Goal: Information Seeking & Learning: Learn about a topic

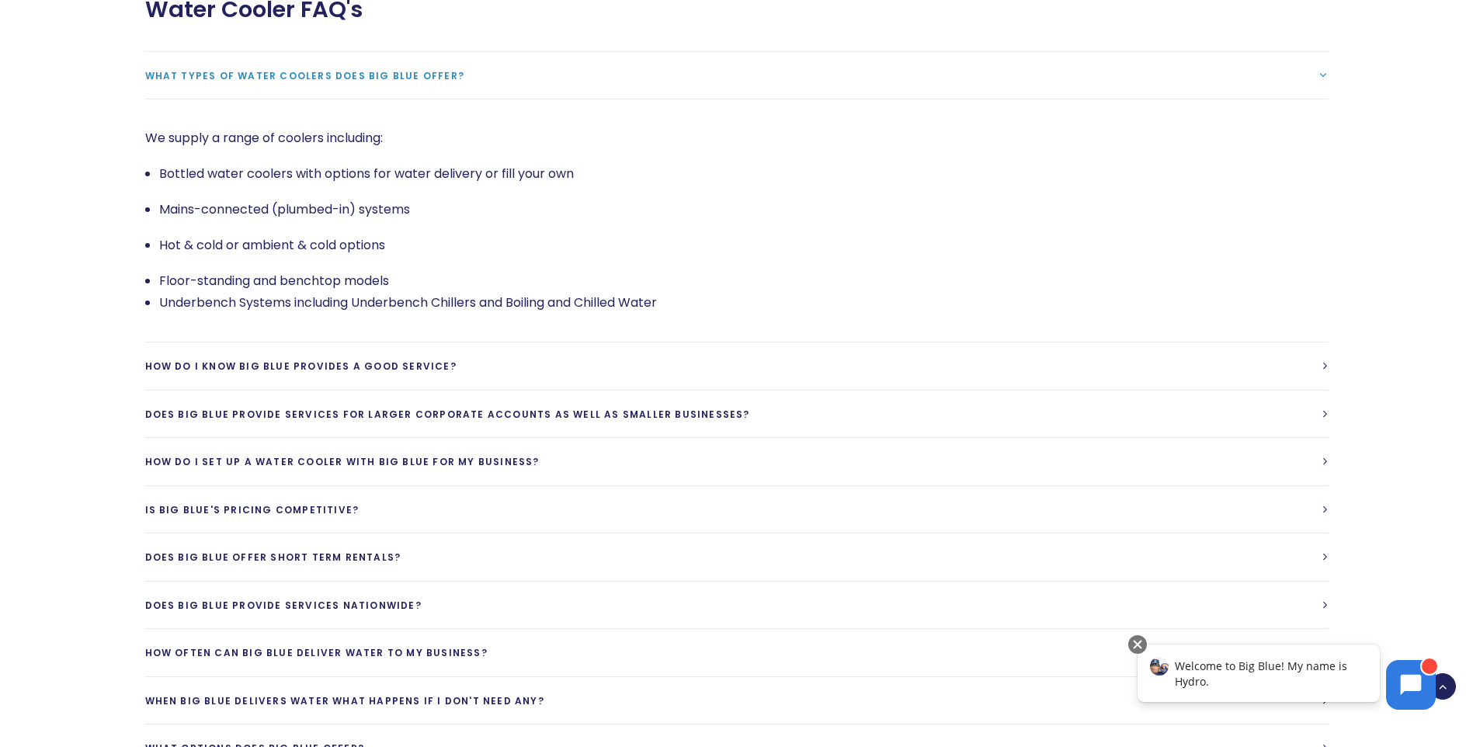
scroll to position [3727, 0]
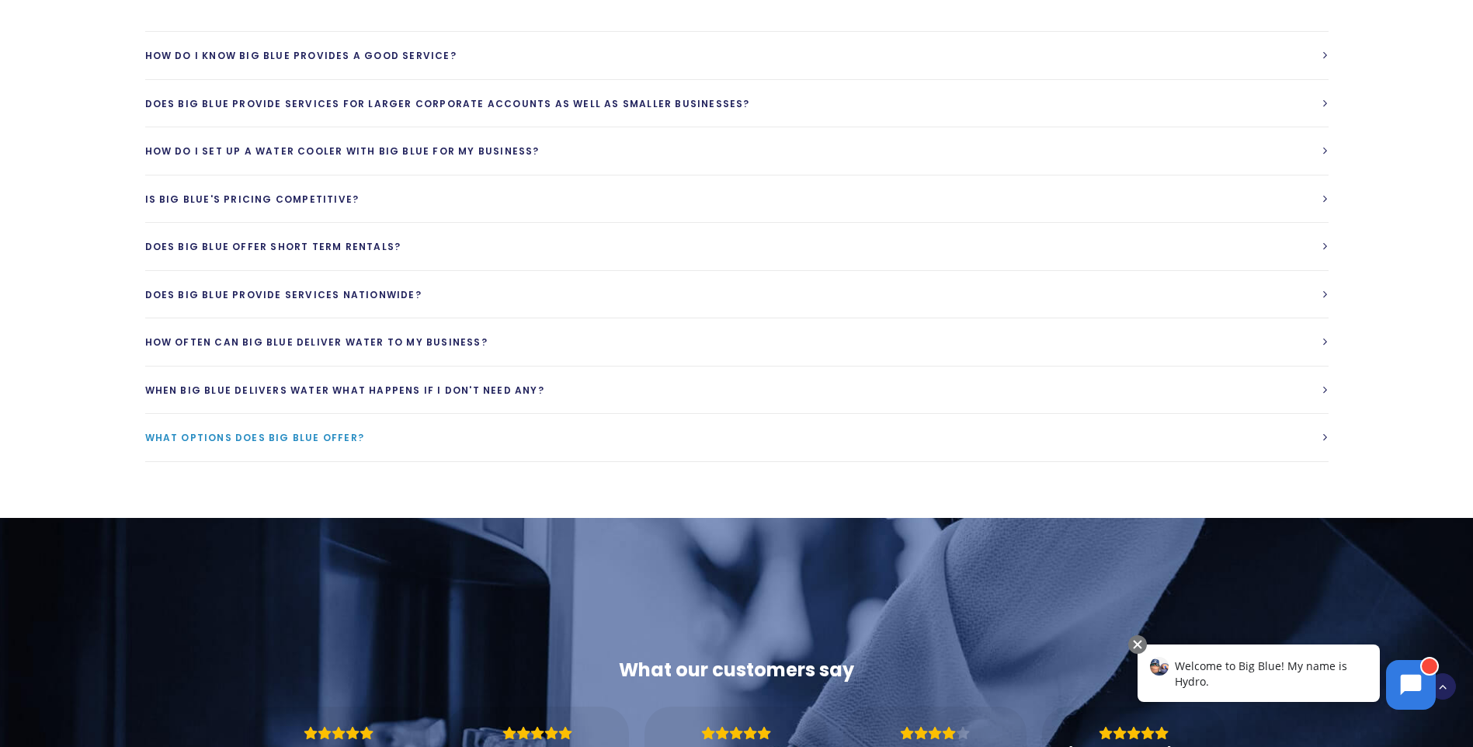
click at [247, 431] on span "What options does Big Blue Offer?" at bounding box center [255, 437] width 220 height 13
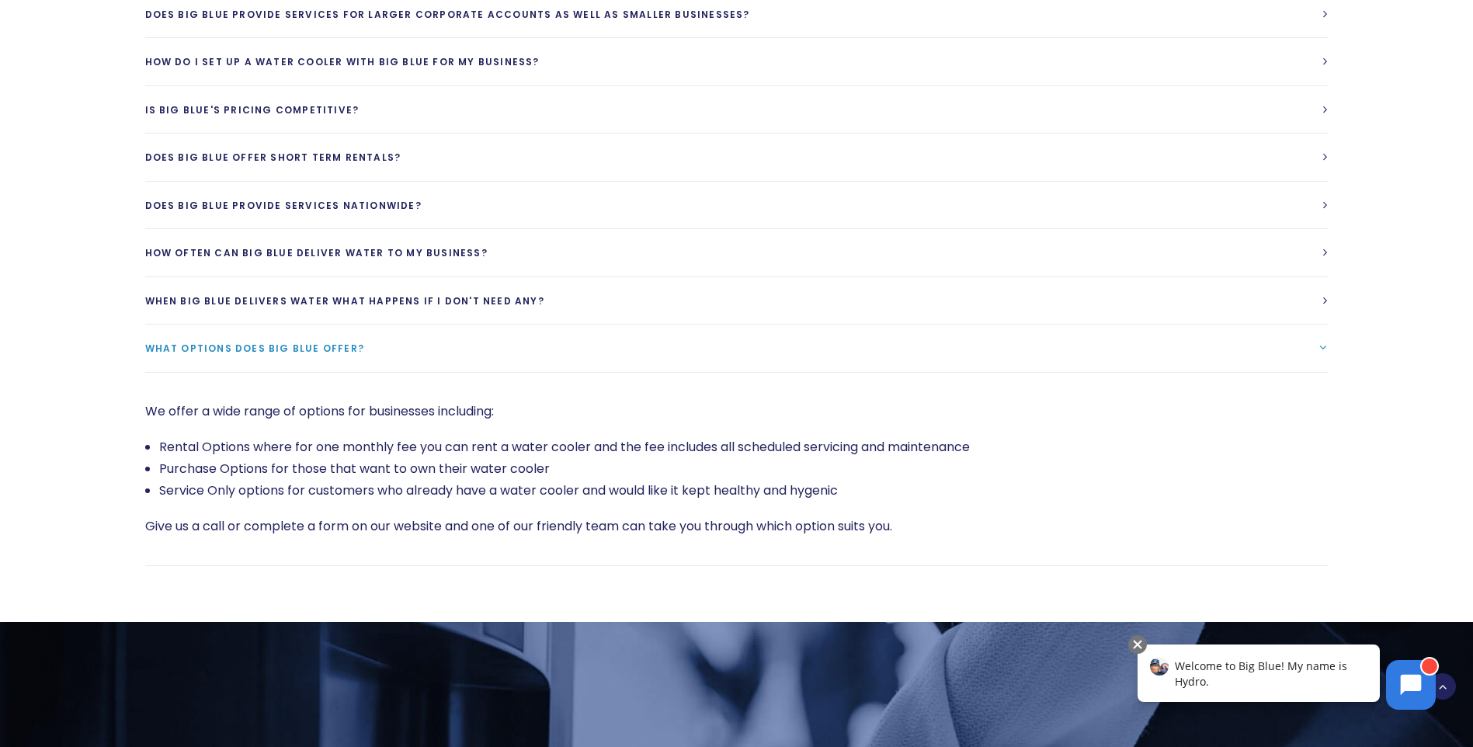
scroll to position [3571, 0]
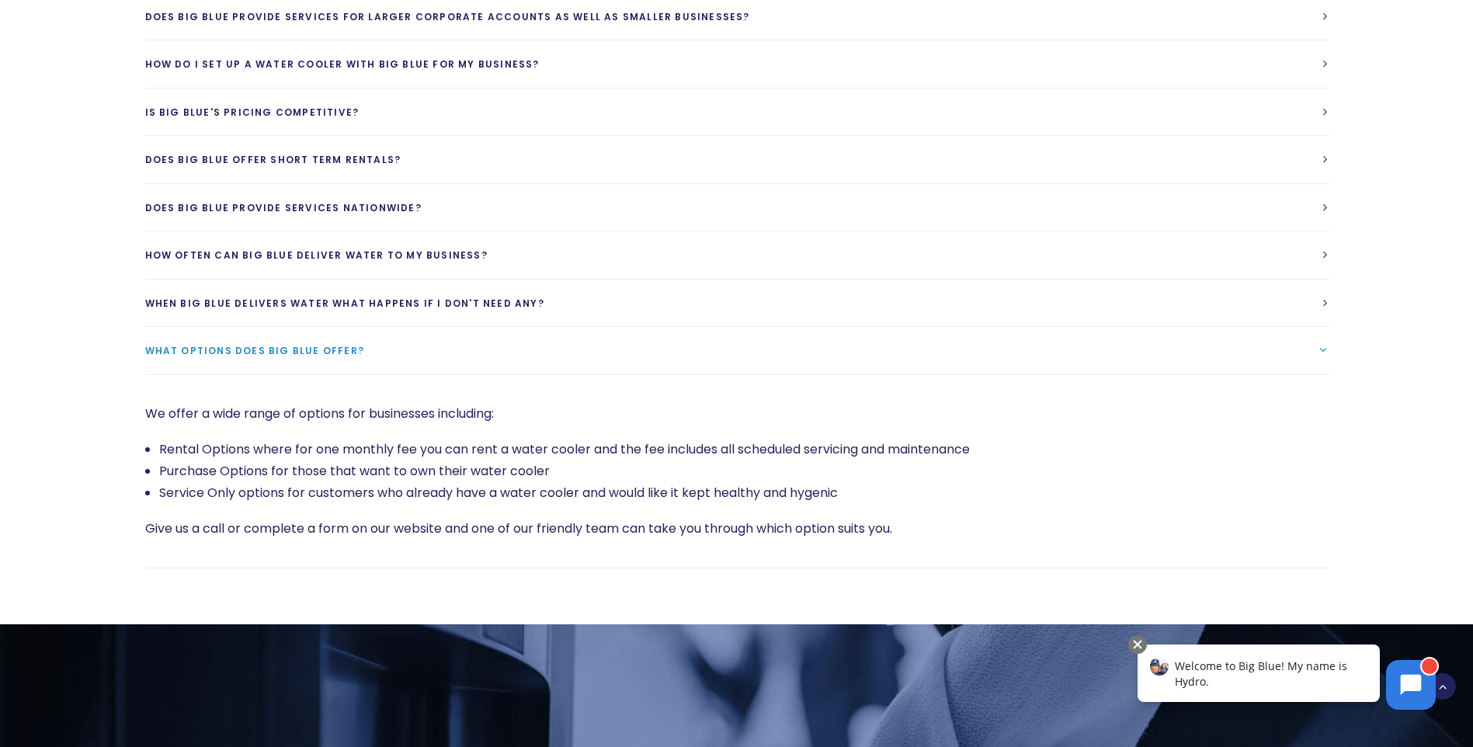
click at [208, 332] on link "What options does Big Blue Offer?" at bounding box center [736, 350] width 1183 height 47
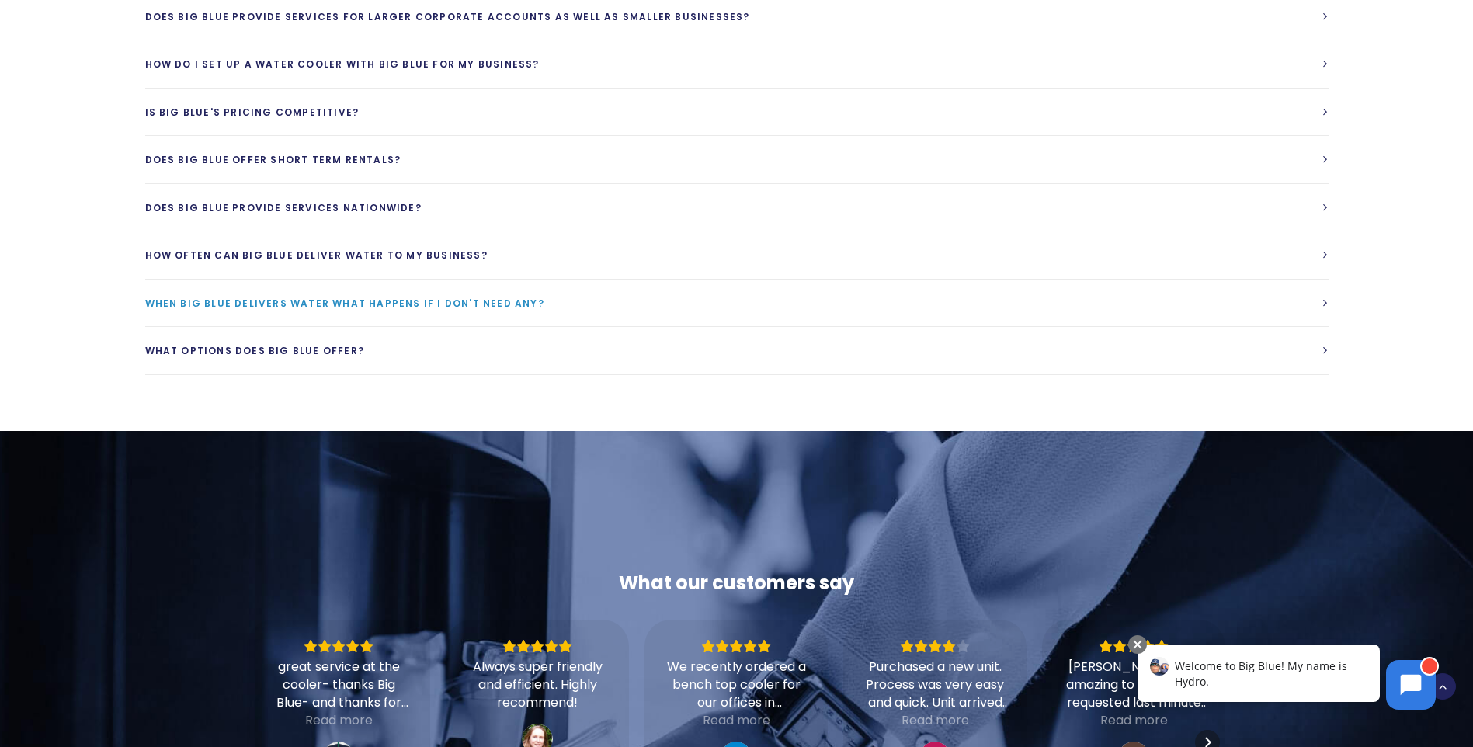
click at [269, 297] on span "When Big Blue delivers water what happens if I don't need any?" at bounding box center [344, 303] width 399 height 13
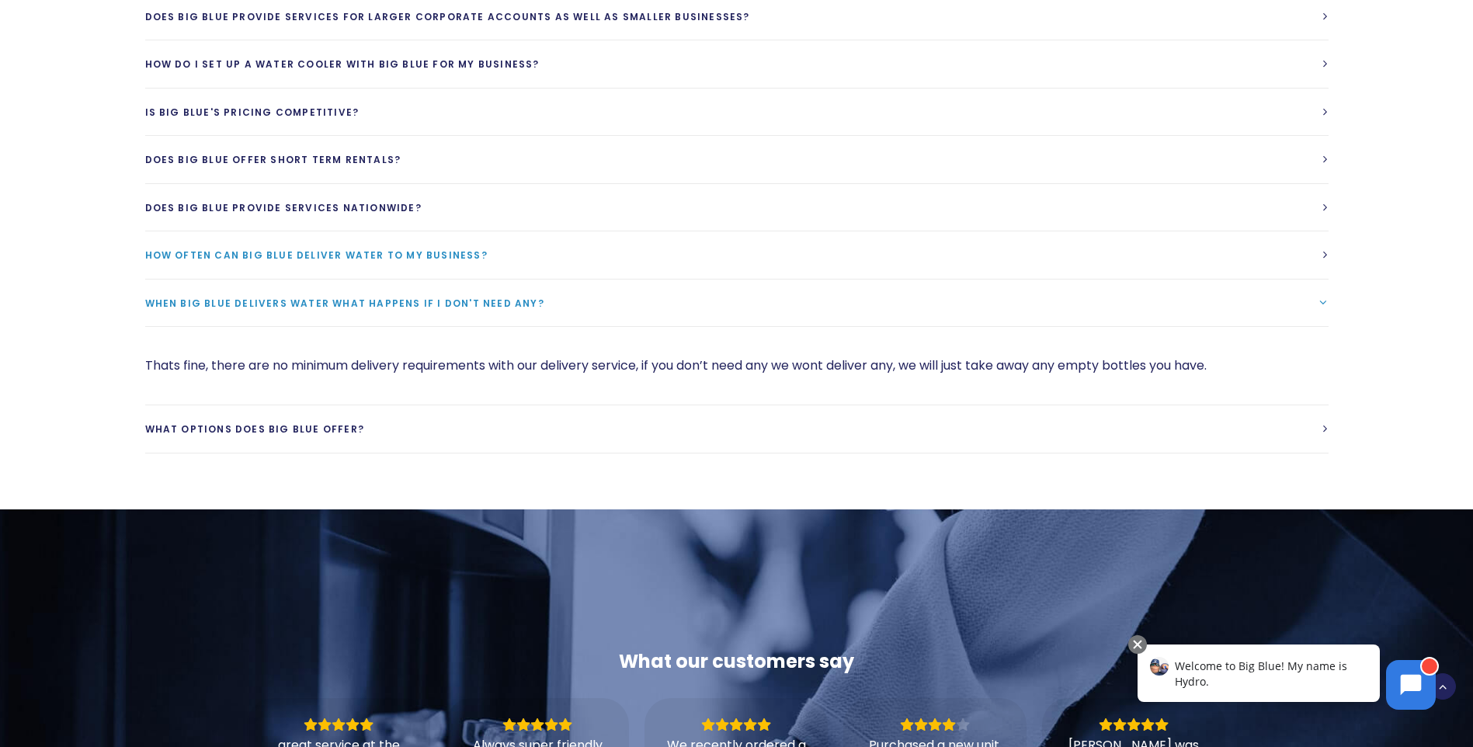
click at [287, 248] on span "How often can Big Blue deliver water to my business?" at bounding box center [316, 254] width 342 height 13
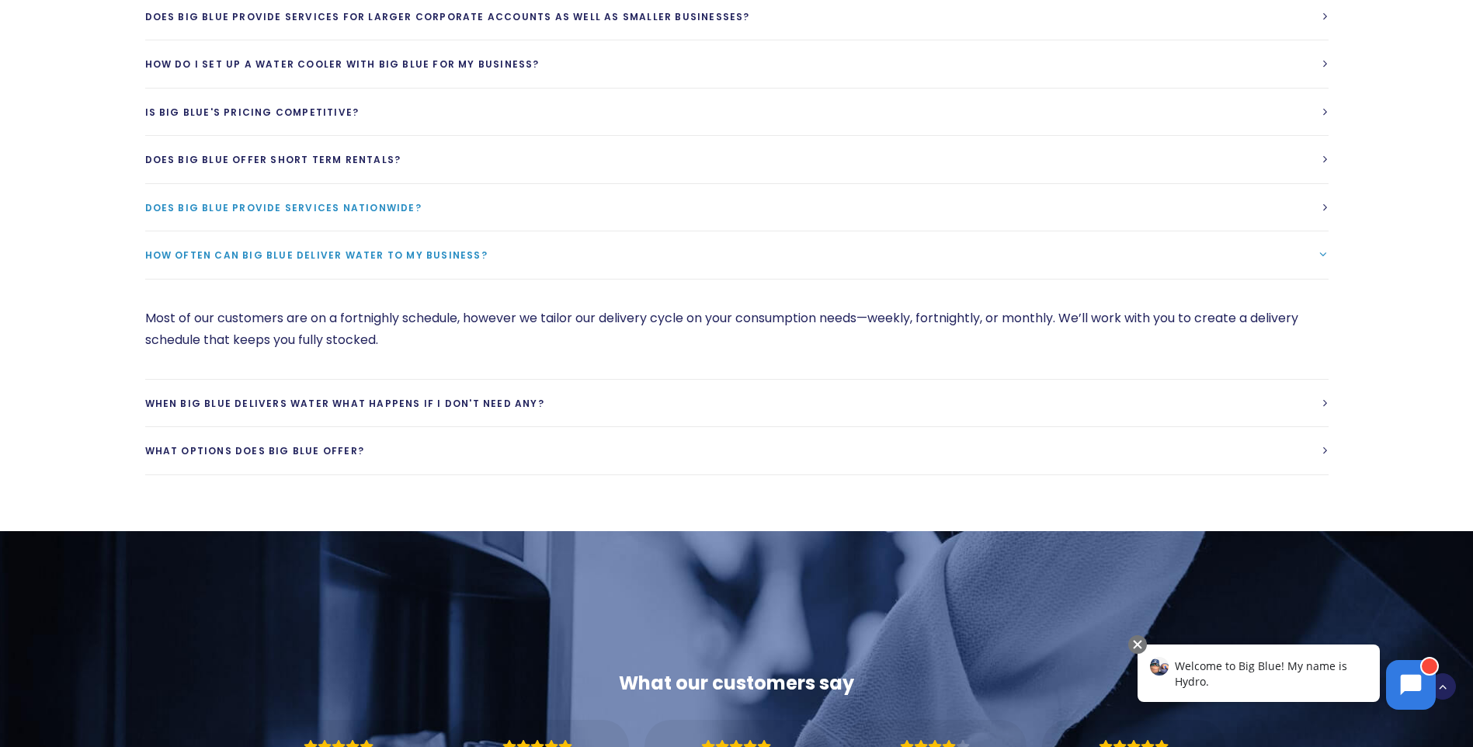
click at [274, 189] on link "Does Big Blue provide services Nationwide?" at bounding box center [736, 207] width 1183 height 47
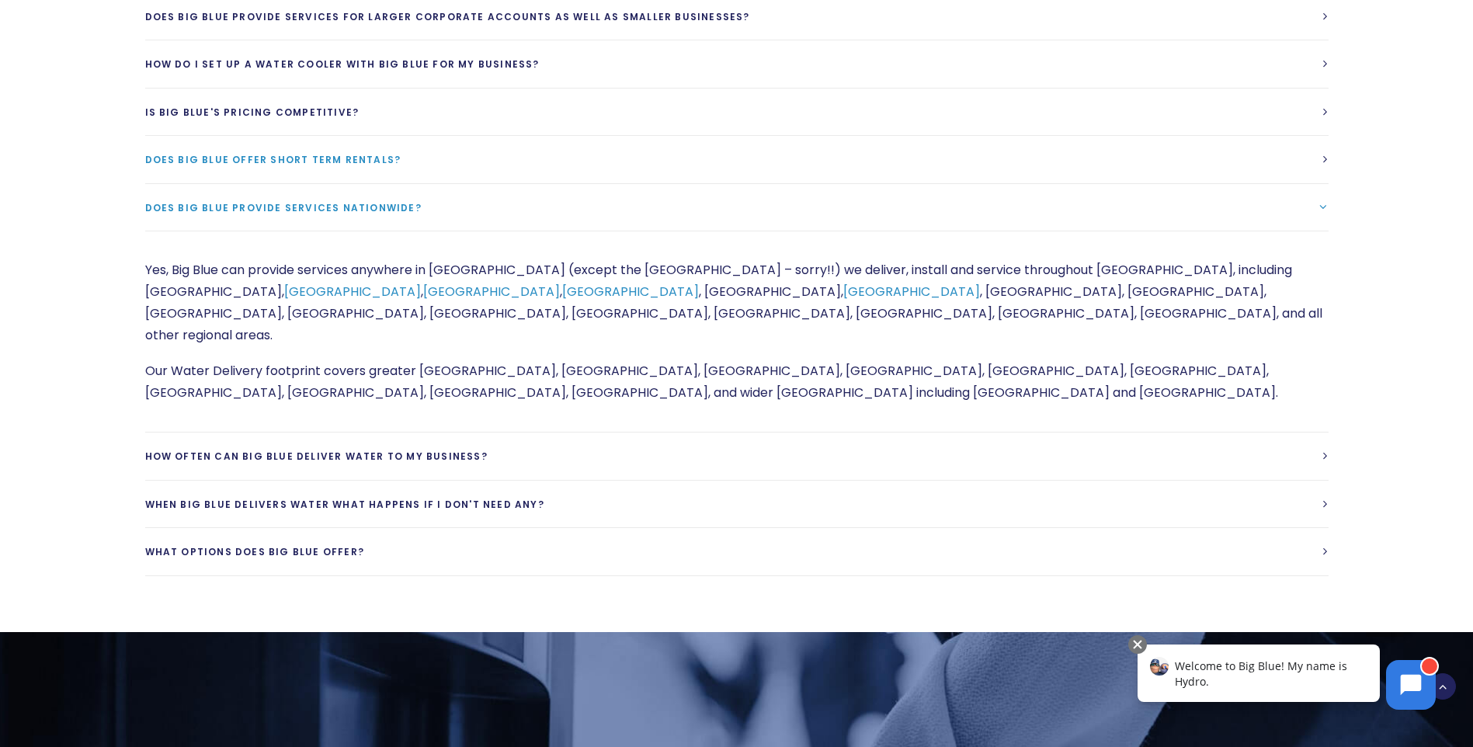
click at [246, 142] on link "Does Big Blue offer short term rentals?" at bounding box center [736, 159] width 1183 height 47
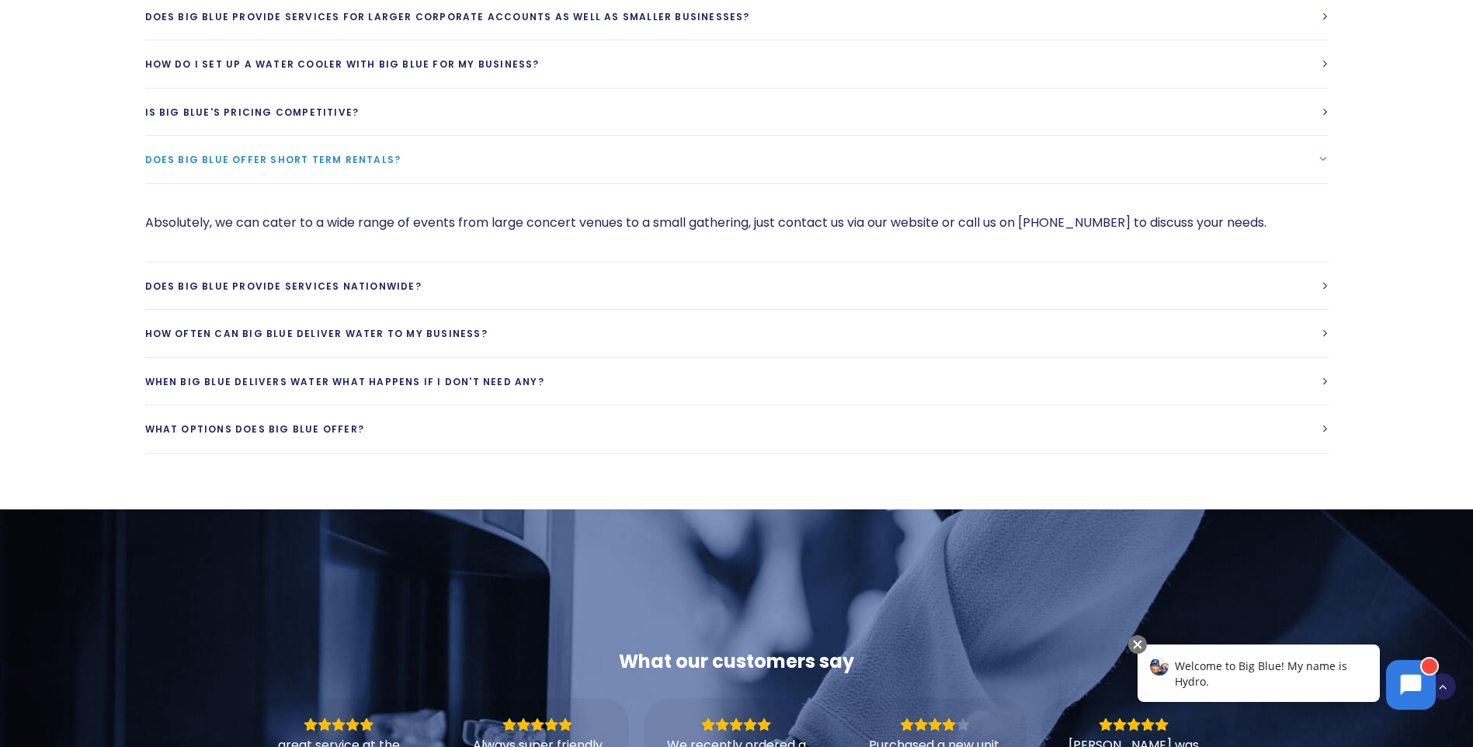
scroll to position [3338, 0]
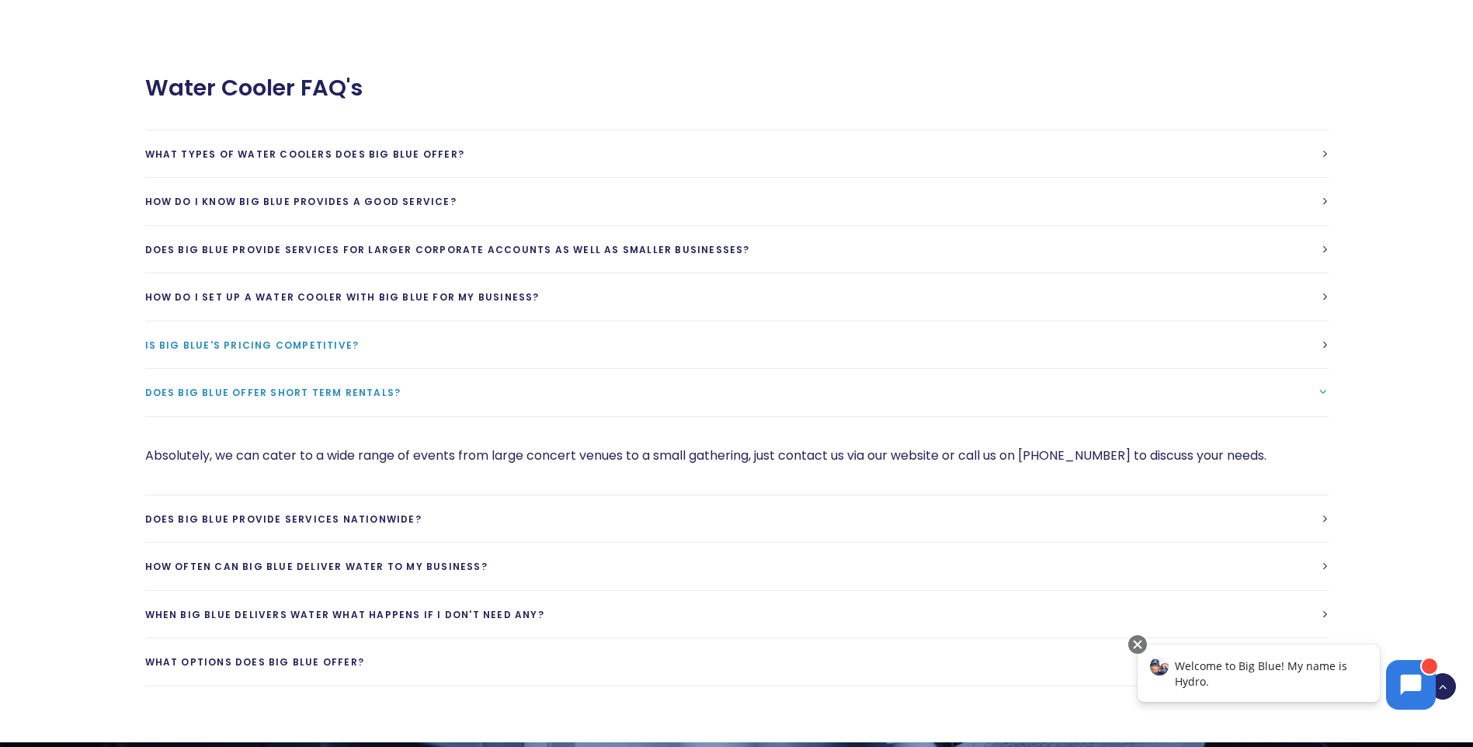
click at [227, 329] on link "Is Big Blue's Pricing competitive?" at bounding box center [736, 344] width 1183 height 47
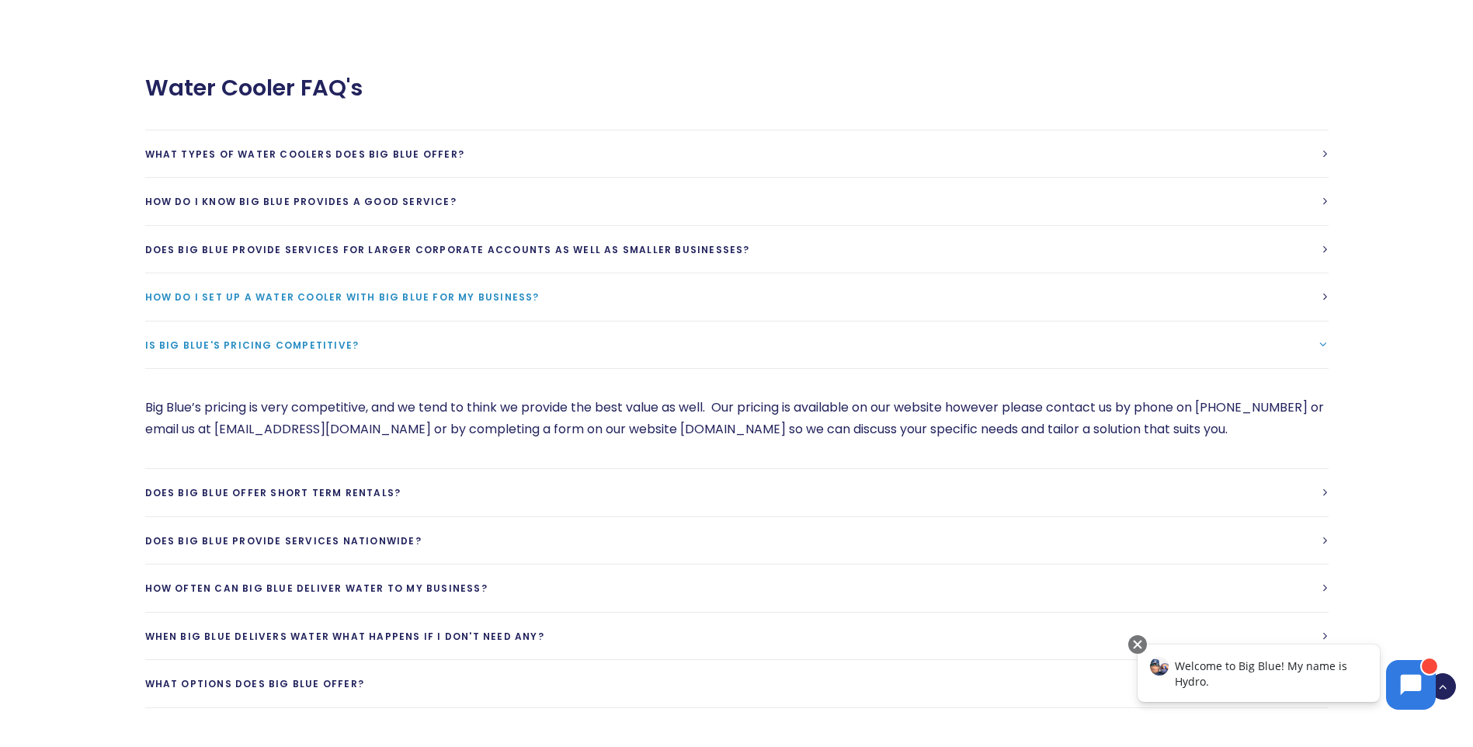
click at [273, 290] on span "How do I set up a water cooler with Big Blue for my business?" at bounding box center [342, 296] width 394 height 13
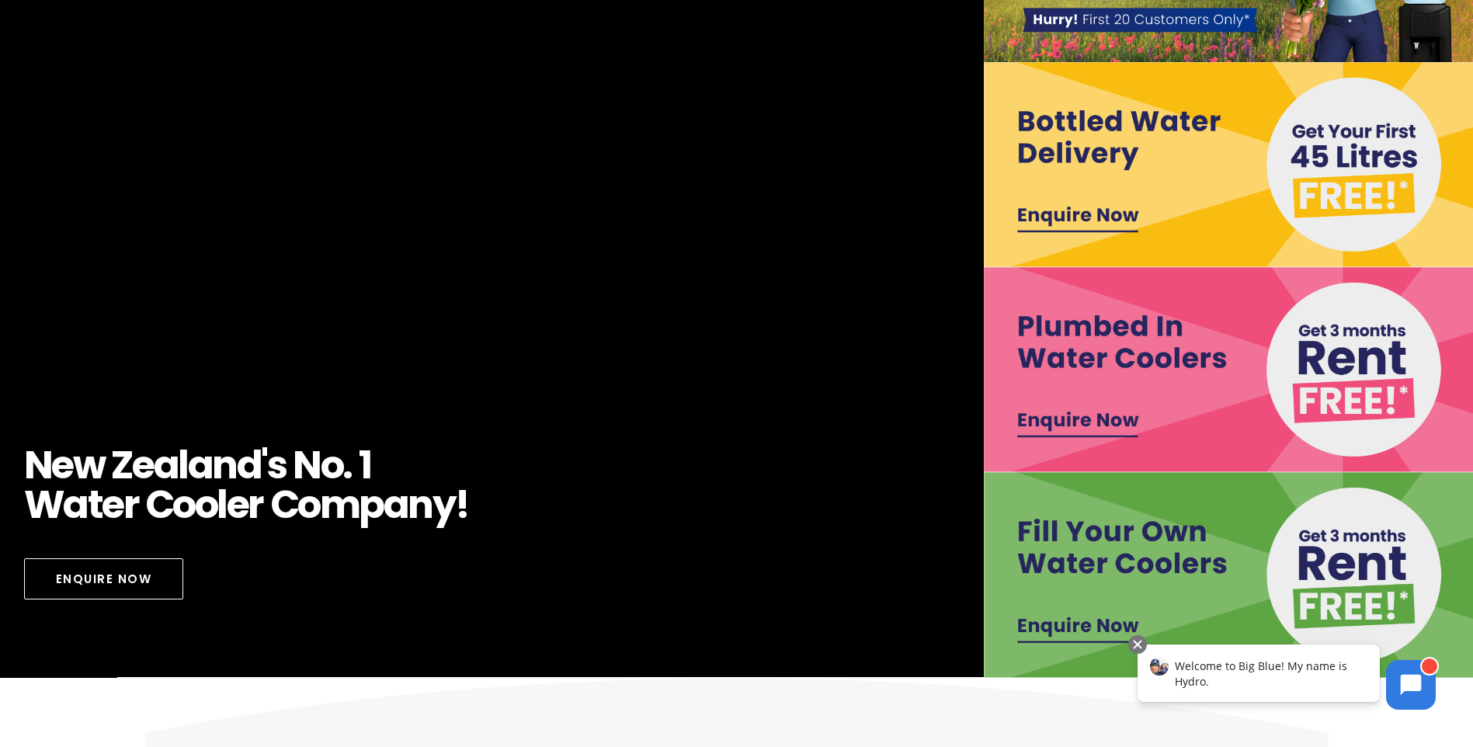
scroll to position [0, 0]
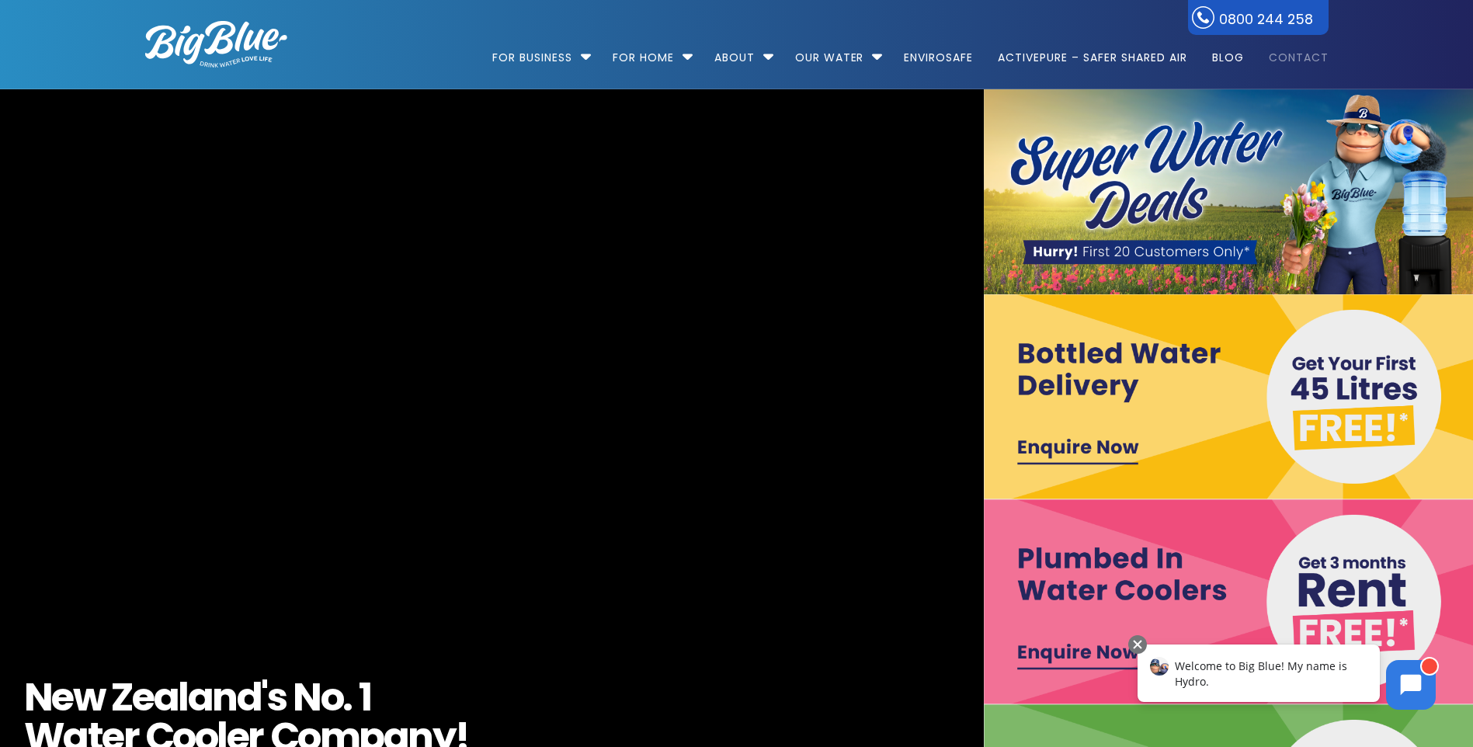
click at [1275, 61] on link "Contact" at bounding box center [1293, 50] width 71 height 100
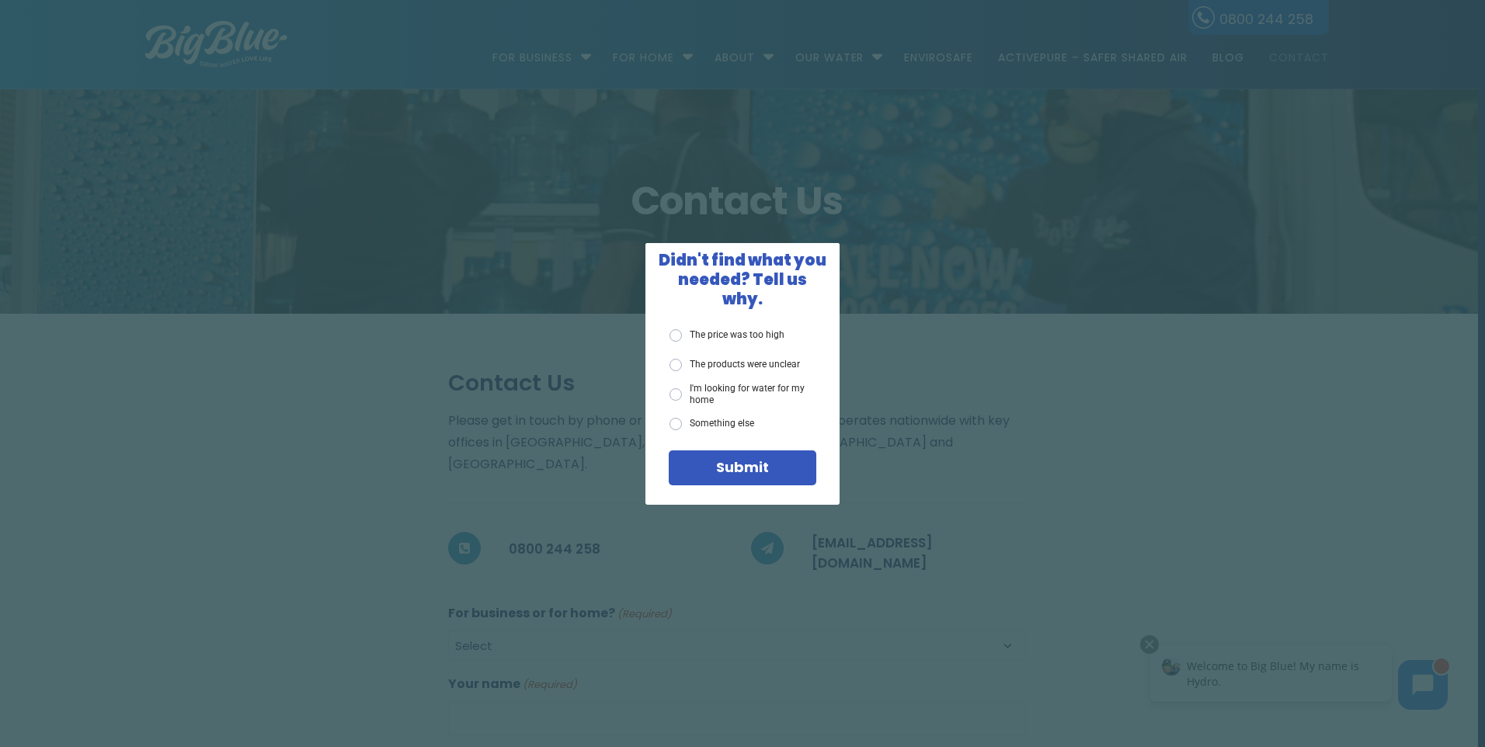
click at [1044, 566] on div "X Didn't find what you needed? Tell us why. The price was too high The products…" at bounding box center [742, 373] width 1485 height 747
drag, startPoint x: 827, startPoint y: 262, endPoint x: 781, endPoint y: 259, distance: 45.9
click at [827, 262] on span "X" at bounding box center [825, 257] width 14 height 19
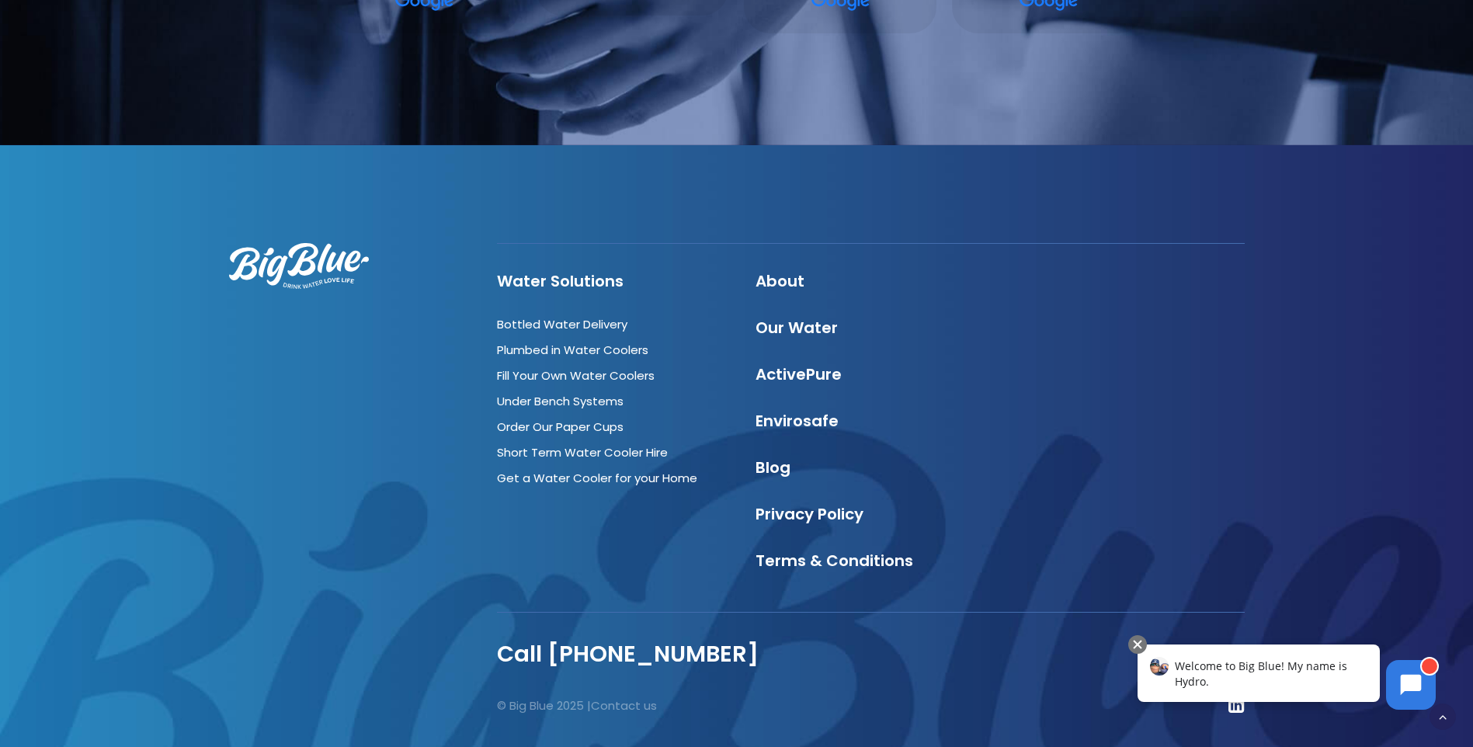
scroll to position [1712, 0]
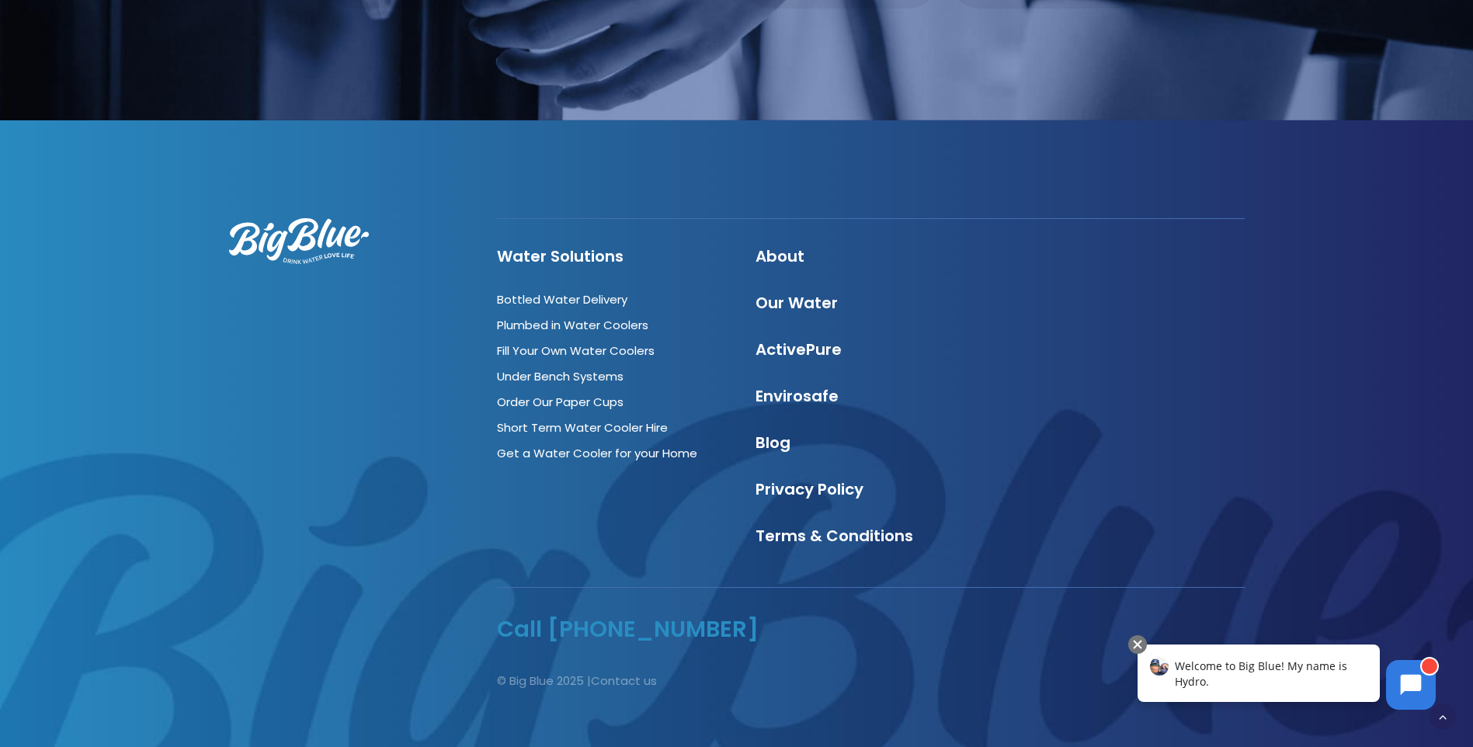
click at [644, 613] on link "Call [PHONE_NUMBER]" at bounding box center [628, 628] width 262 height 31
